Goal: Task Accomplishment & Management: Use online tool/utility

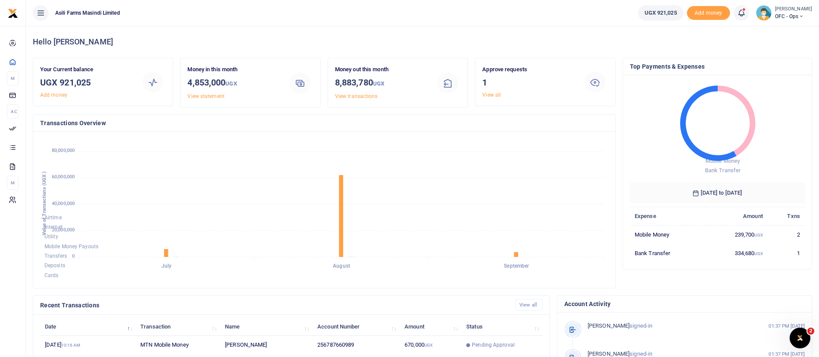
scroll to position [159, 0]
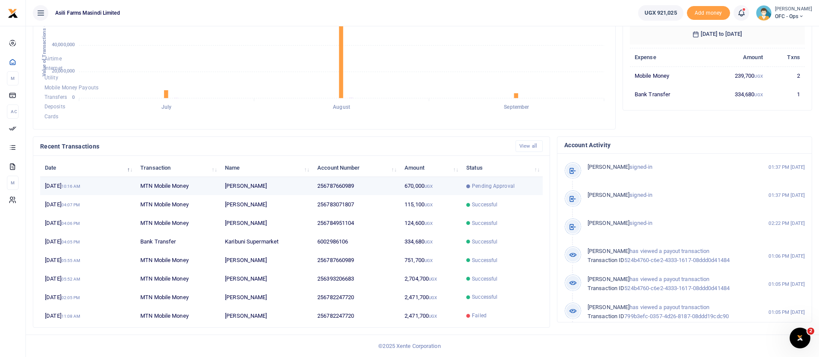
click at [477, 182] on span "Pending Approval" at bounding box center [493, 186] width 43 height 8
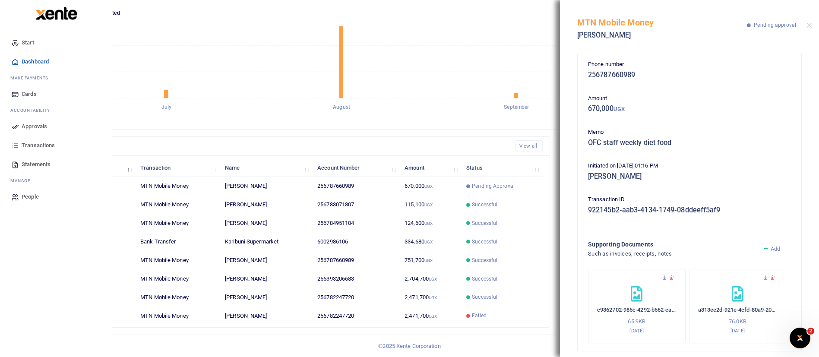
click at [22, 125] on span "Approvals" at bounding box center [34, 126] width 25 height 9
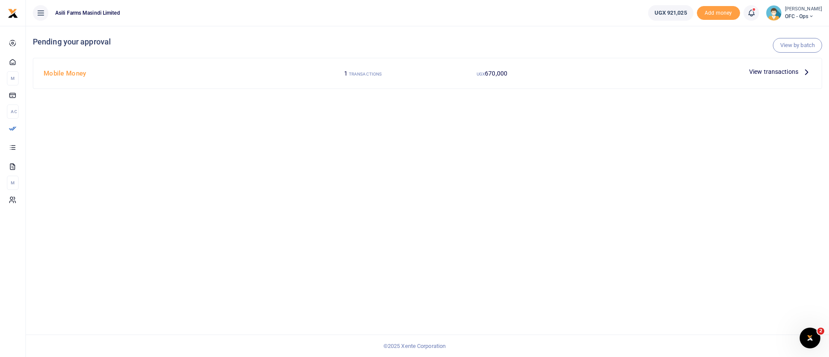
click at [771, 73] on span "View transactions" at bounding box center [773, 71] width 49 height 9
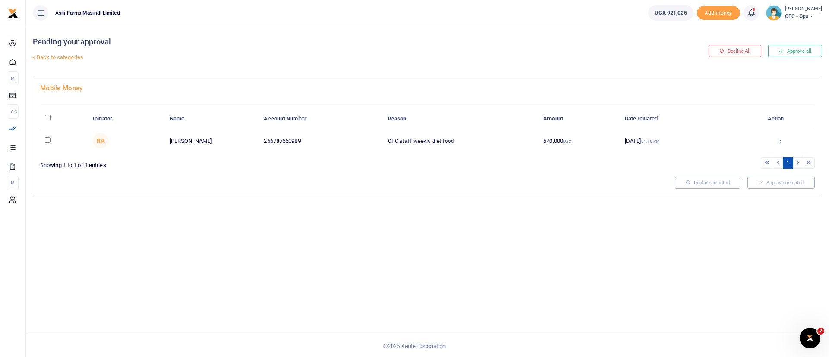
click at [50, 119] on input "\a \a : activate to sort column descending" at bounding box center [48, 118] width 6 height 6
checkbox input "true"
click at [762, 183] on button "Approve selected (1)" at bounding box center [777, 183] width 73 height 12
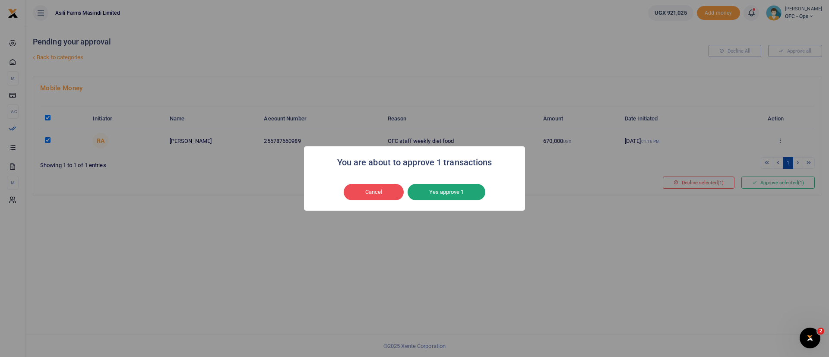
click at [465, 189] on button "Yes approve 1" at bounding box center [446, 192] width 78 height 16
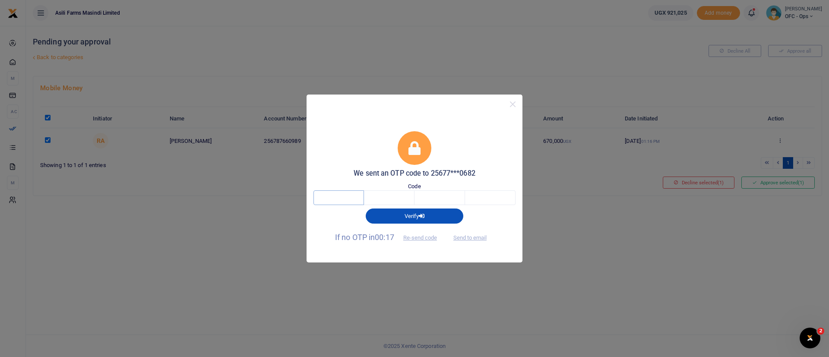
click at [359, 199] on input "text" at bounding box center [338, 197] width 50 height 15
type input "3"
type input "2"
type input "6"
type input "9"
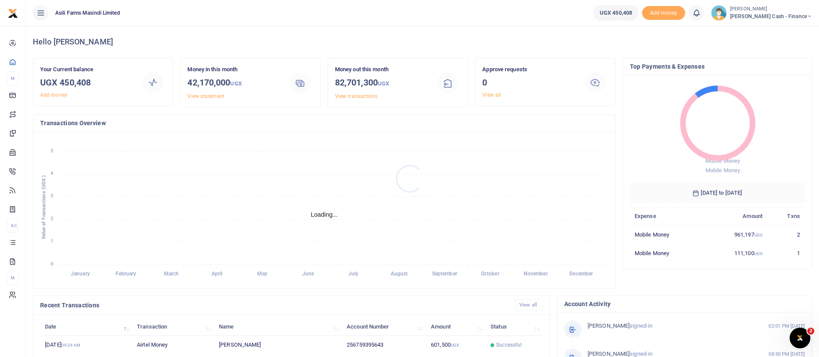
scroll to position [10, 10]
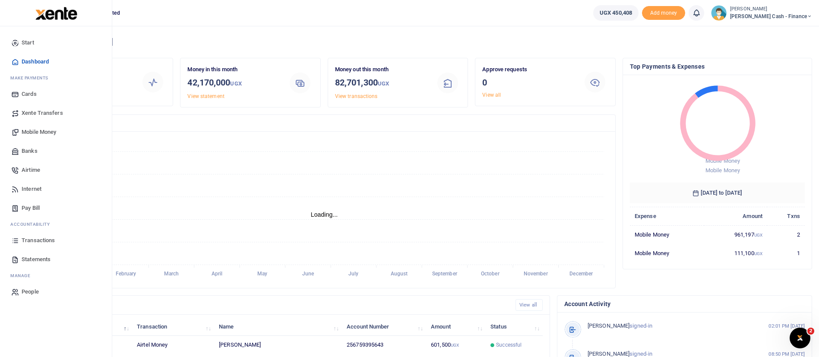
click at [44, 111] on span "Xente Transfers" at bounding box center [42, 113] width 41 height 9
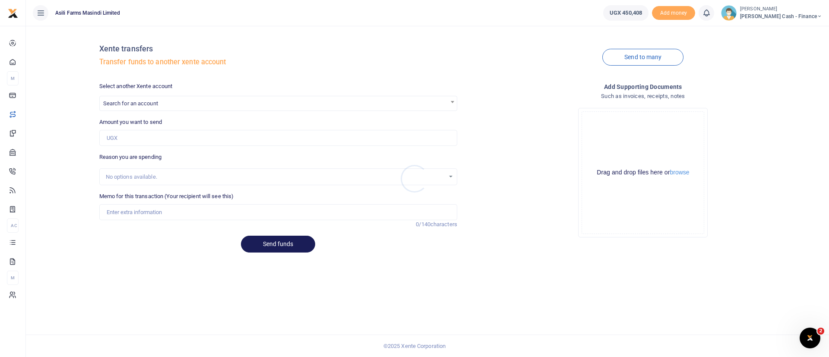
click at [134, 104] on div at bounding box center [414, 178] width 829 height 357
click at [134, 104] on span "Search for an account" at bounding box center [130, 103] width 55 height 6
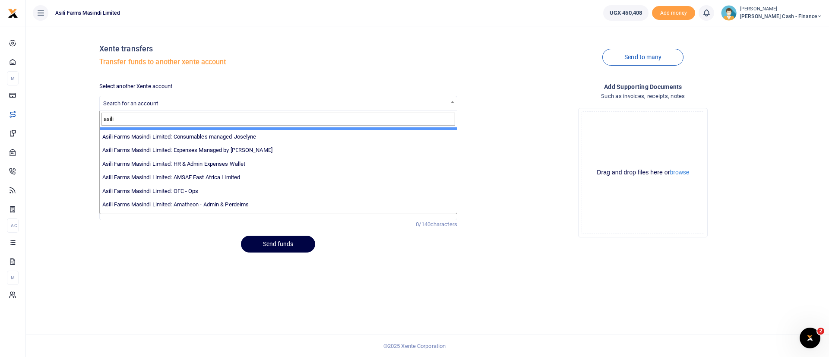
scroll to position [63, 0]
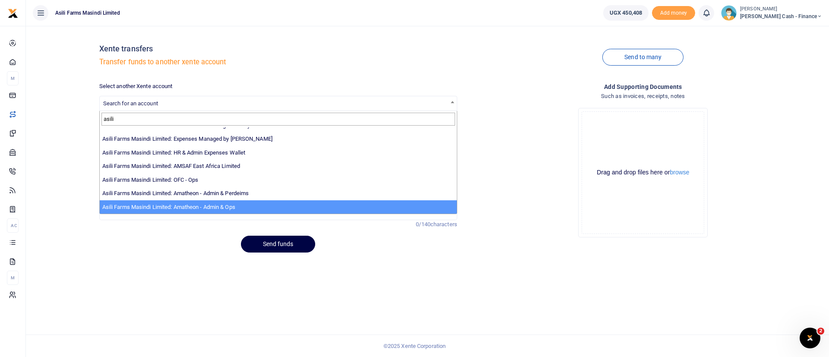
type input "asili"
select select "3989"
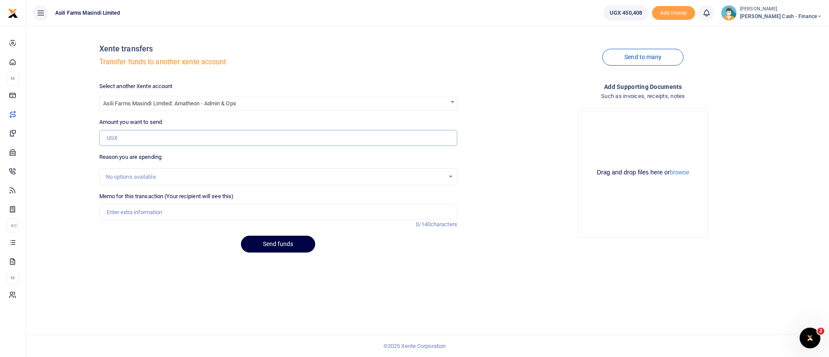
click at [139, 139] on input "Amount you want to send" at bounding box center [278, 138] width 358 height 16
type input "1,500,000"
click at [116, 212] on input "Memo for this transaction (Your recipient will see this)" at bounding box center [278, 212] width 358 height 16
click at [291, 214] on input "Funds transfer to Amatheon ops for transport facilitation of officials" at bounding box center [278, 212] width 358 height 16
type input "Funds transfer to Amatheon ops for transport facilitation of officials at site"
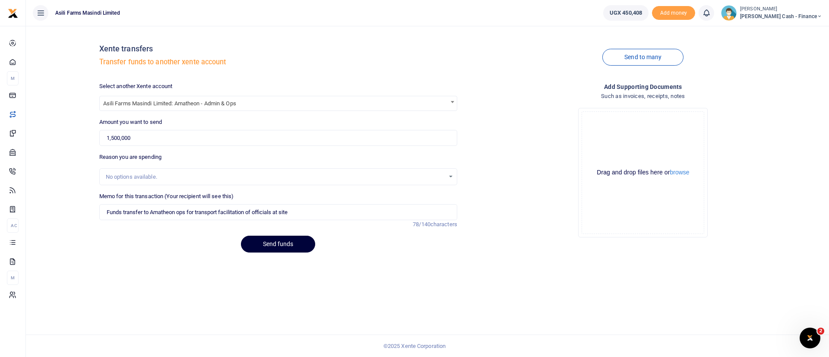
click at [291, 243] on button "Send funds" at bounding box center [278, 244] width 74 height 17
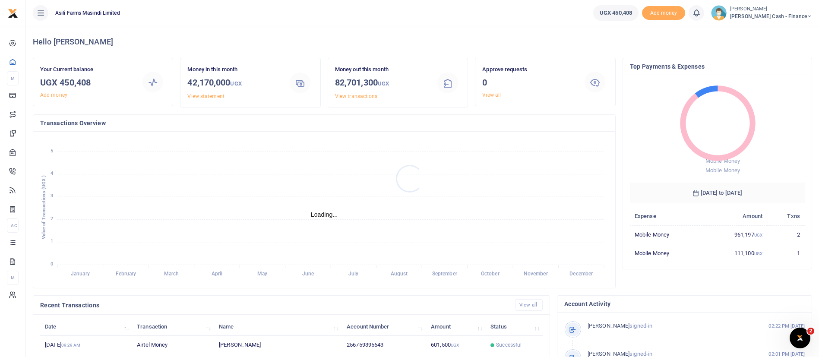
scroll to position [10, 10]
